Goal: Check status: Check status

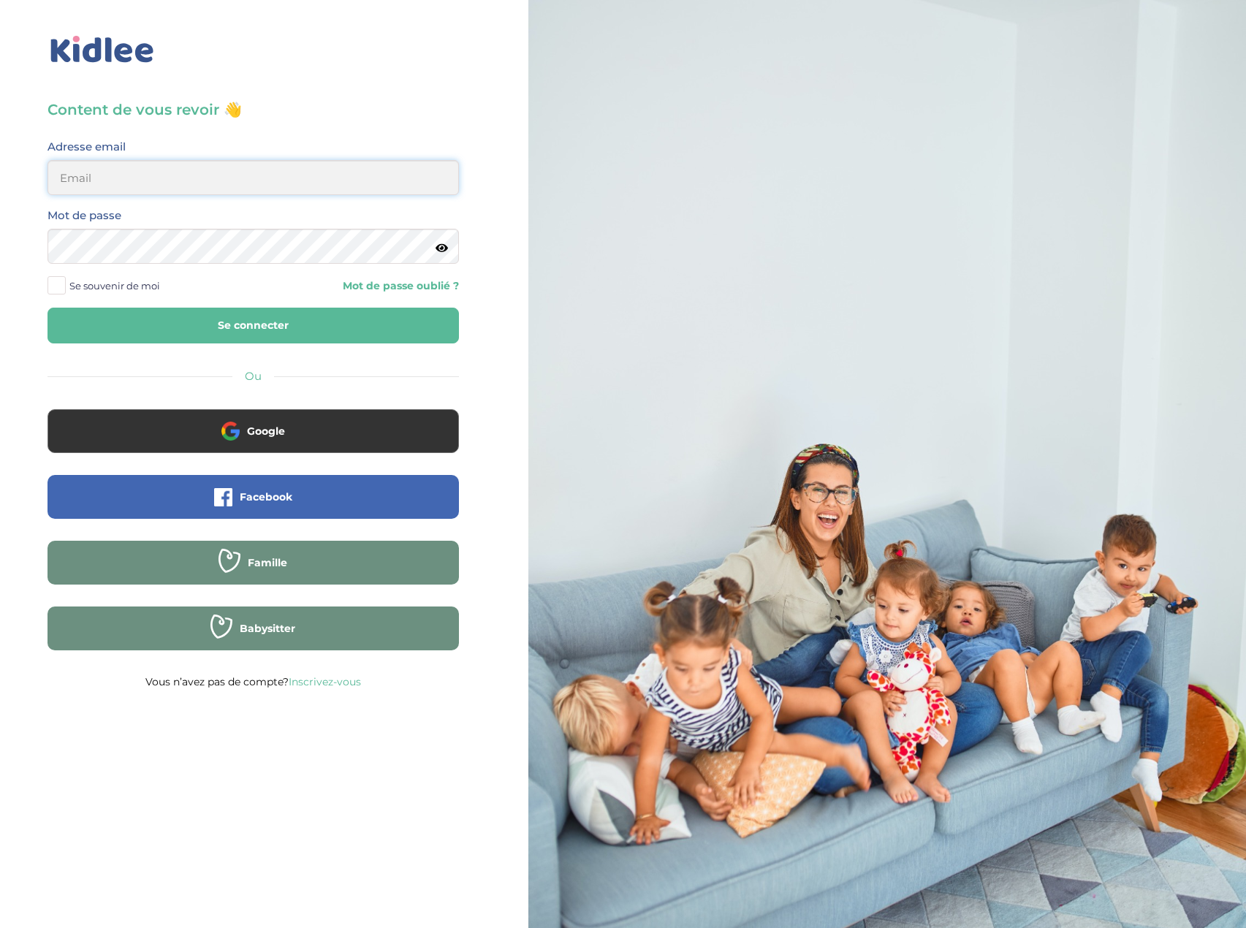
type input "eboutourlinsky@yahoo.com"
click at [267, 328] on button "Se connecter" at bounding box center [252, 326] width 411 height 36
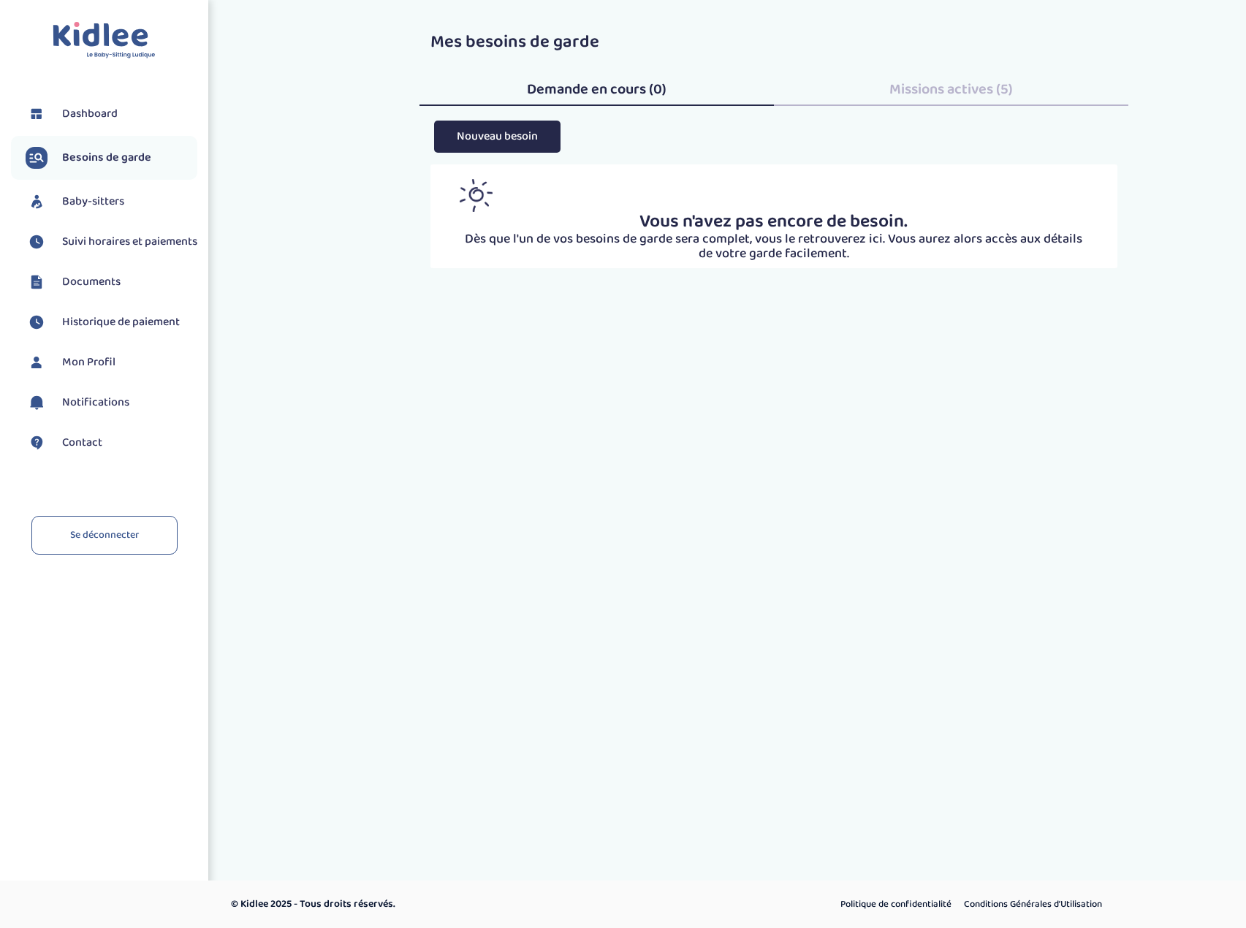
click at [110, 200] on span "Baby-sitters" at bounding box center [93, 202] width 62 height 18
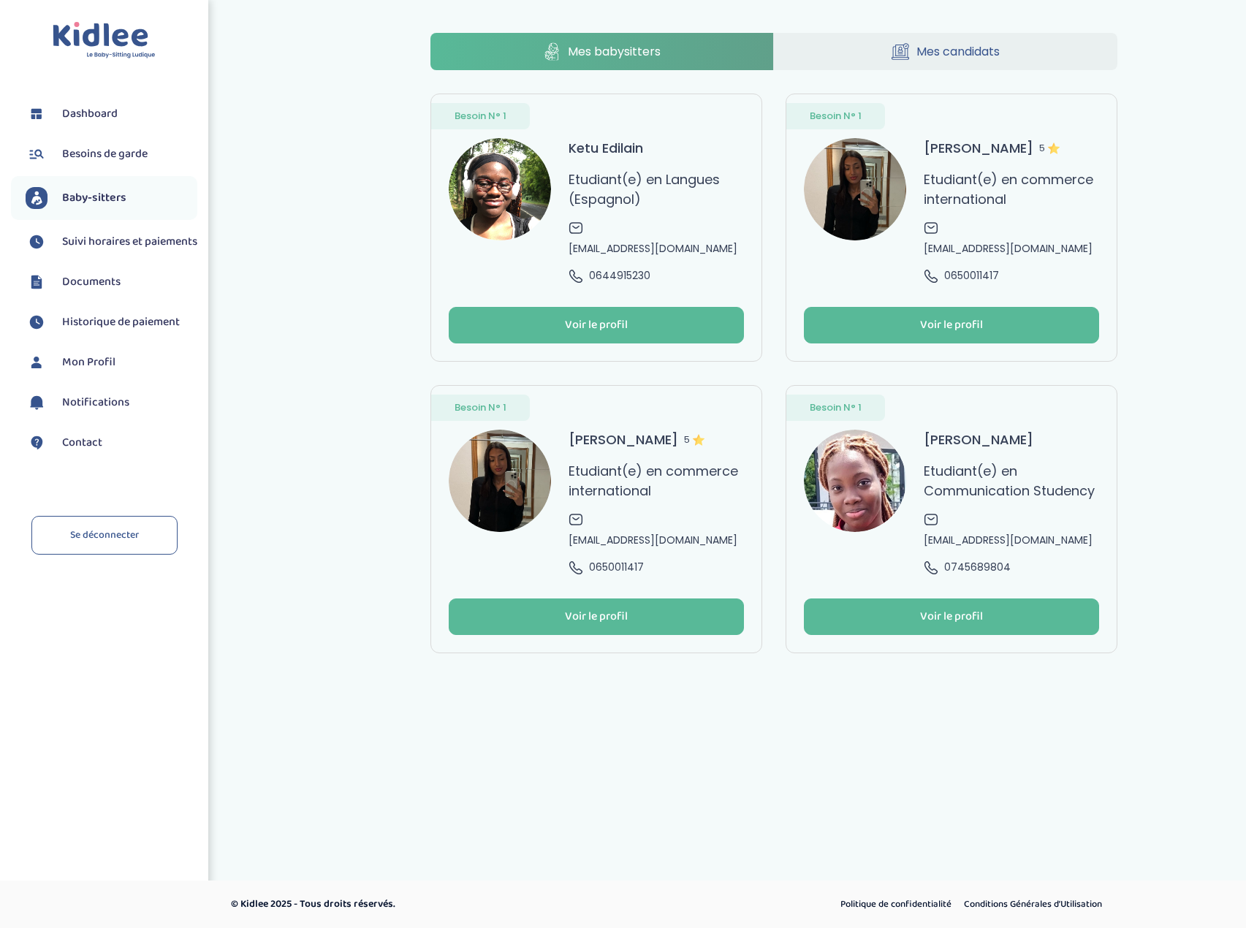
click at [615, 45] on span "Mes babysitters" at bounding box center [614, 51] width 93 height 18
click at [112, 251] on span "Suivi horaires et paiements" at bounding box center [129, 242] width 135 height 18
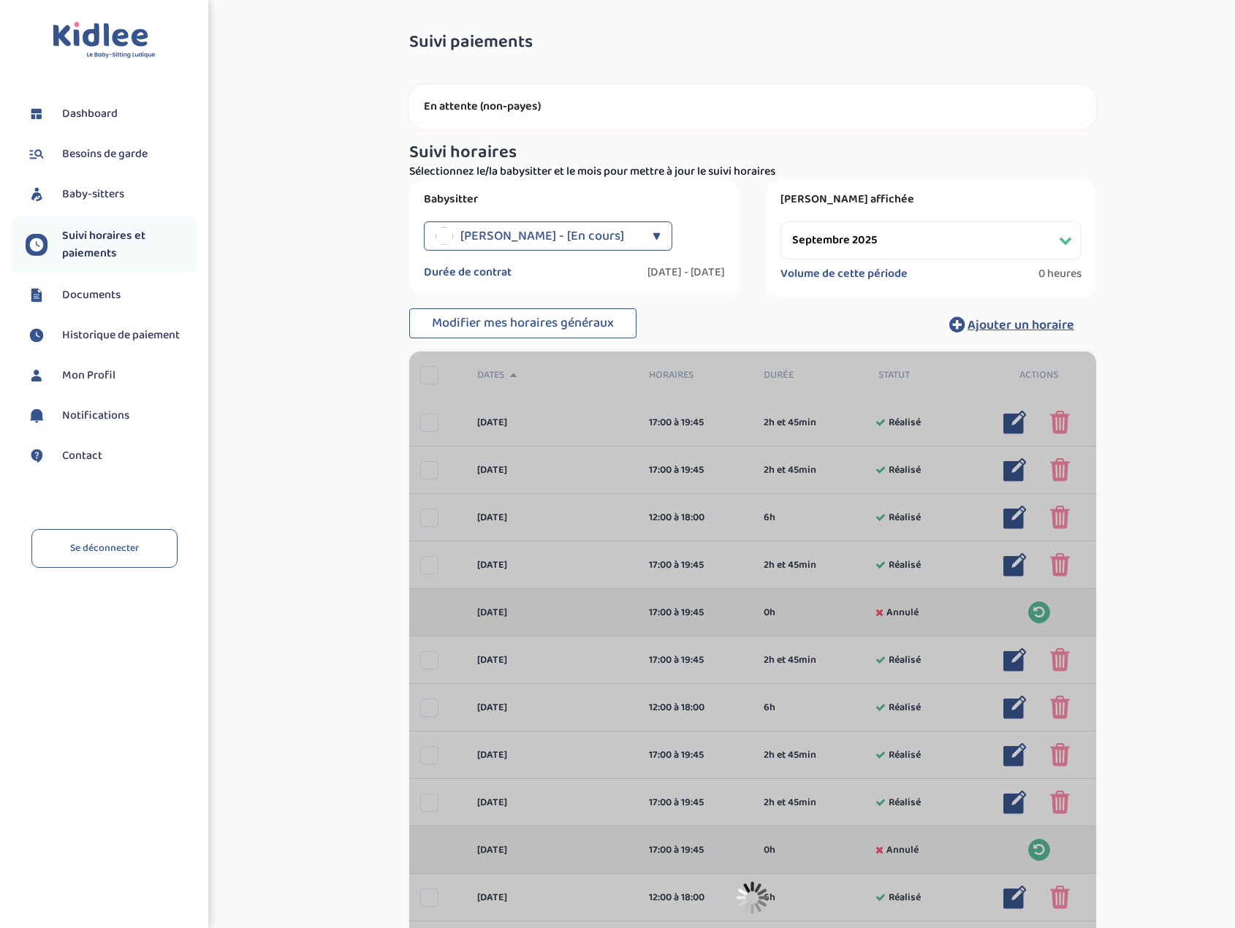
select select "septembre 2025"
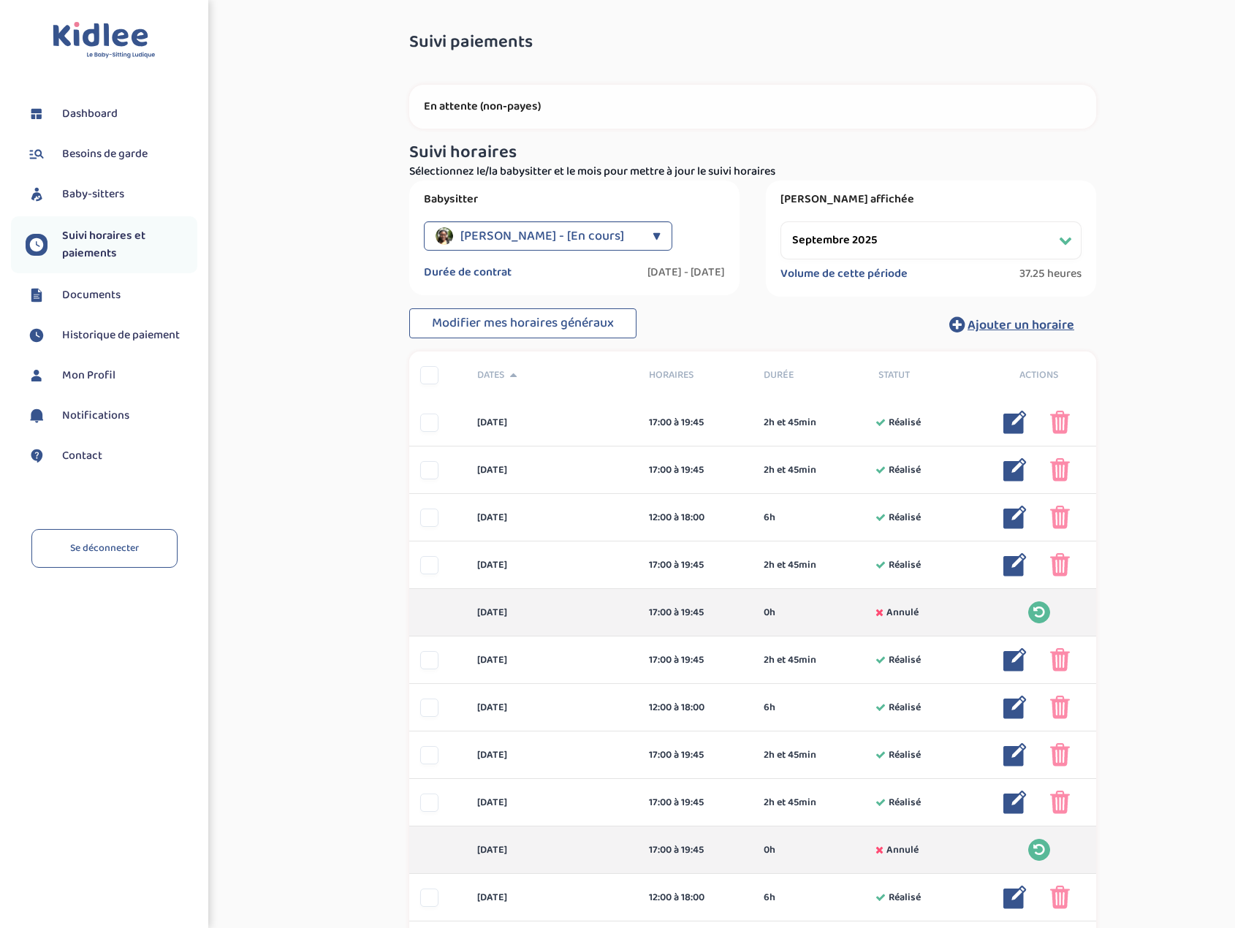
click at [654, 236] on div "▼" at bounding box center [657, 235] width 8 height 29
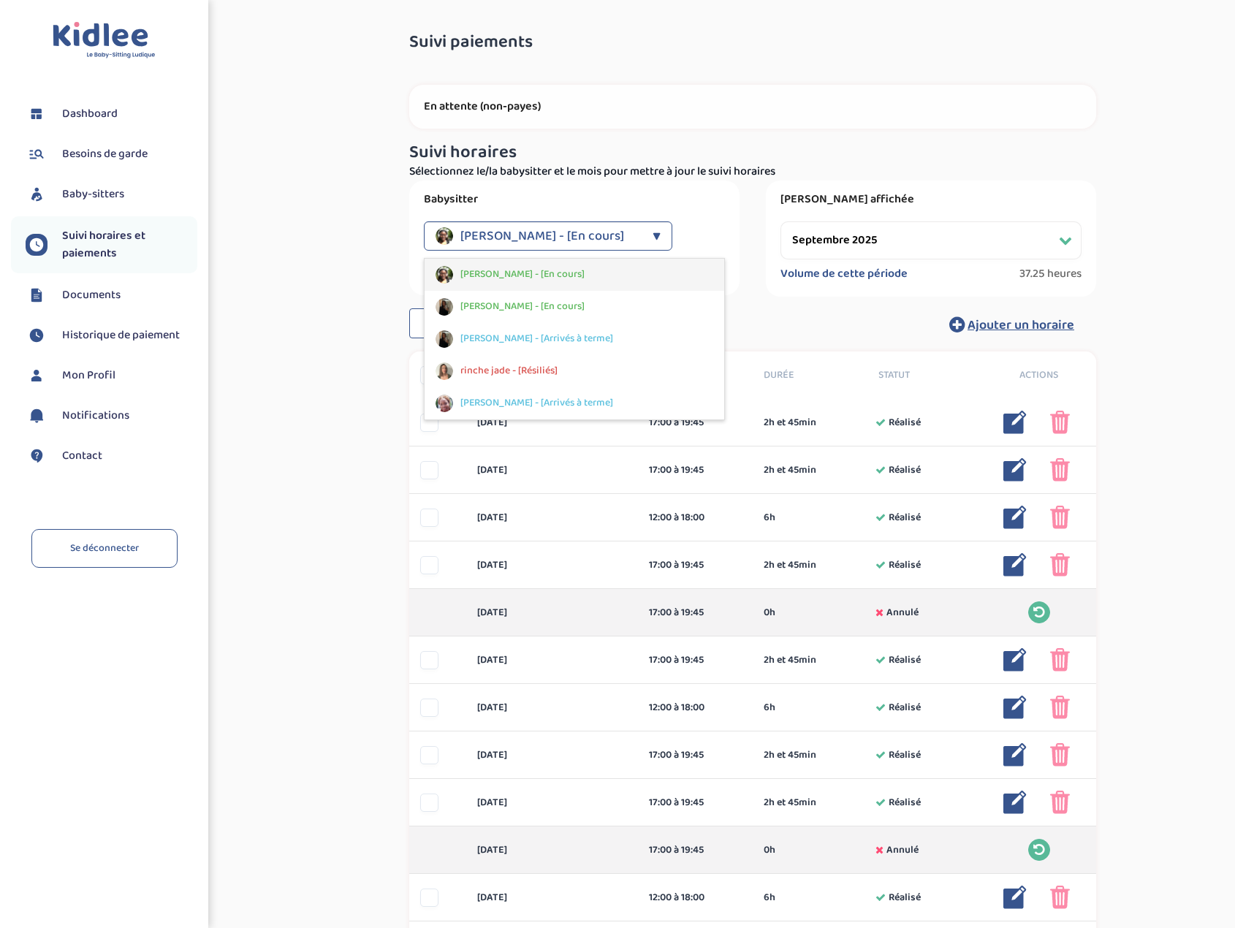
click at [530, 276] on span "[PERSON_NAME] - [En cours]" at bounding box center [522, 274] width 124 height 15
